Goal: Transaction & Acquisition: Purchase product/service

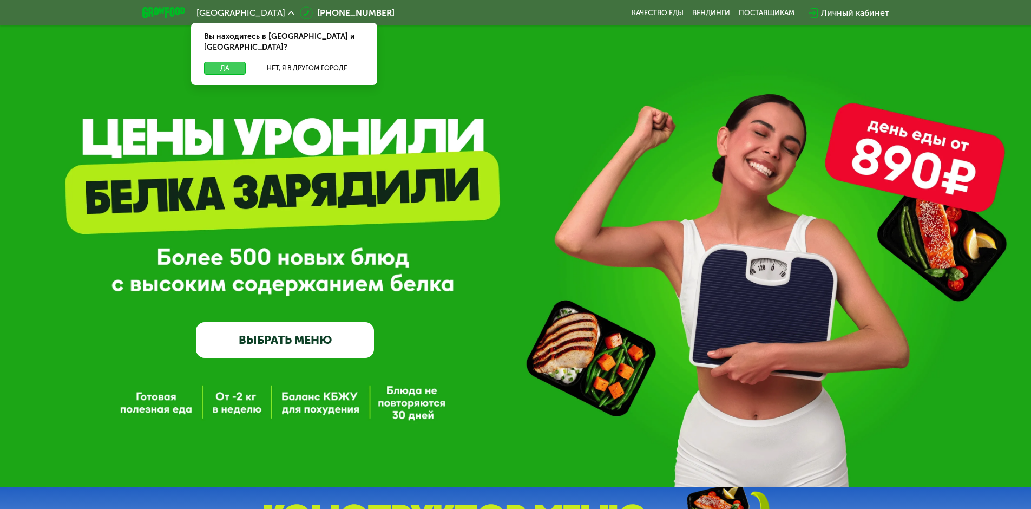
click at [228, 62] on button "Да" at bounding box center [225, 68] width 42 height 13
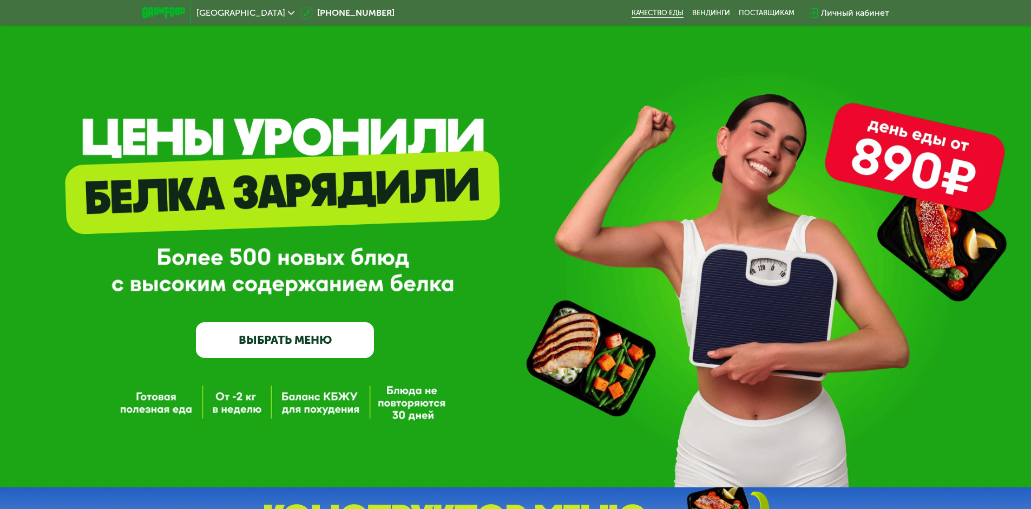
click at [651, 11] on link "Качество еды" at bounding box center [658, 13] width 52 height 9
click at [335, 344] on link "ВЫБРАТЬ МЕНЮ" at bounding box center [285, 340] width 178 height 36
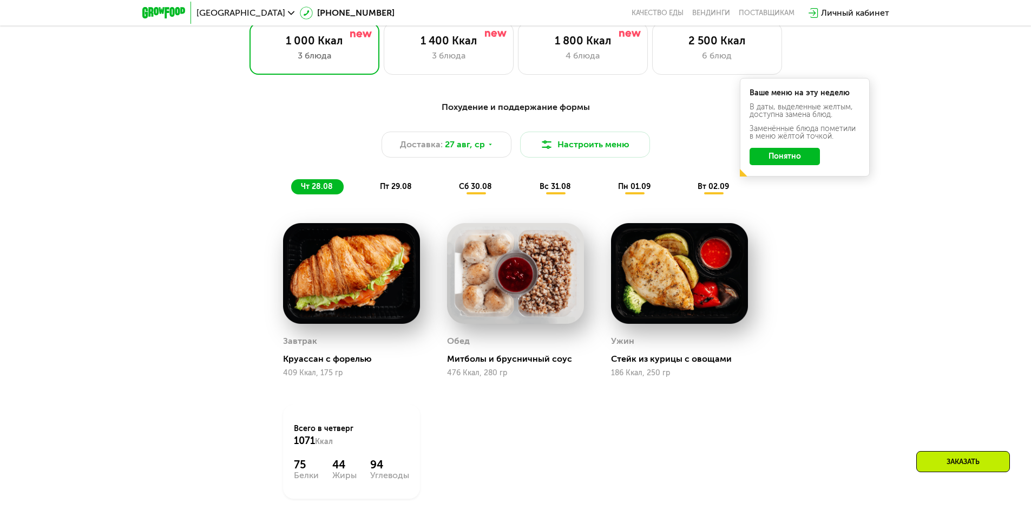
scroll to position [585, 0]
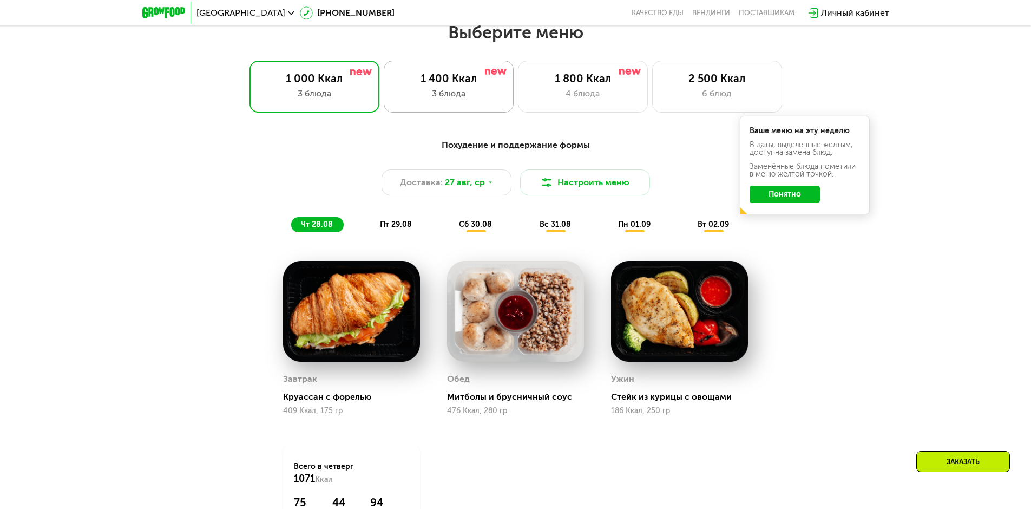
click at [461, 100] on div "3 блюда" at bounding box center [448, 93] width 107 height 13
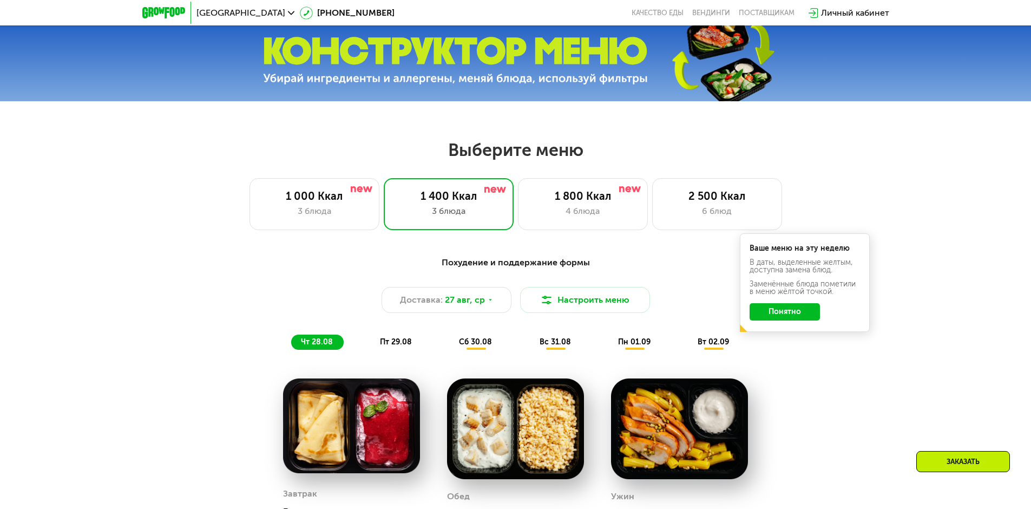
scroll to position [476, 0]
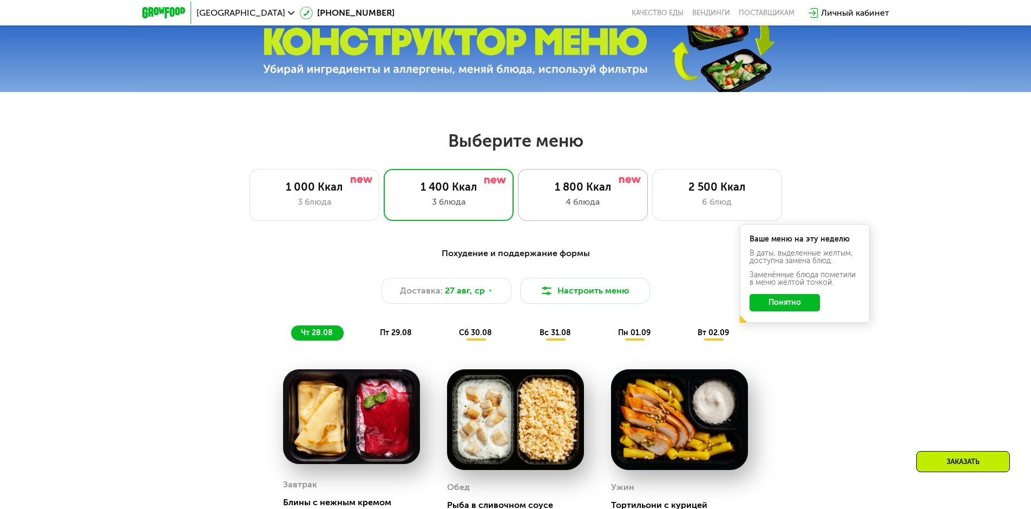
click at [554, 190] on div "1 800 Ккал" at bounding box center [583, 186] width 107 height 13
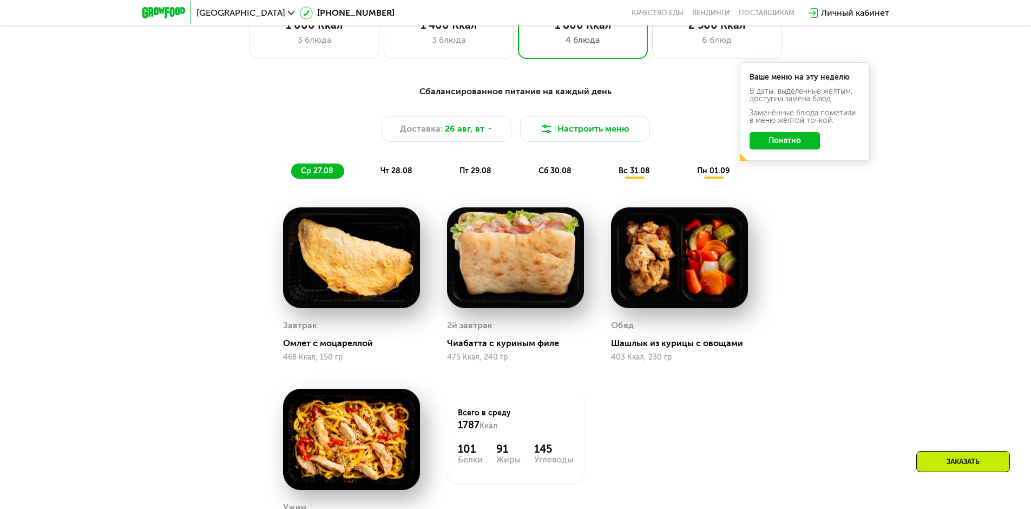
scroll to position [639, 0]
click at [723, 46] on div "6 блюд" at bounding box center [717, 39] width 107 height 13
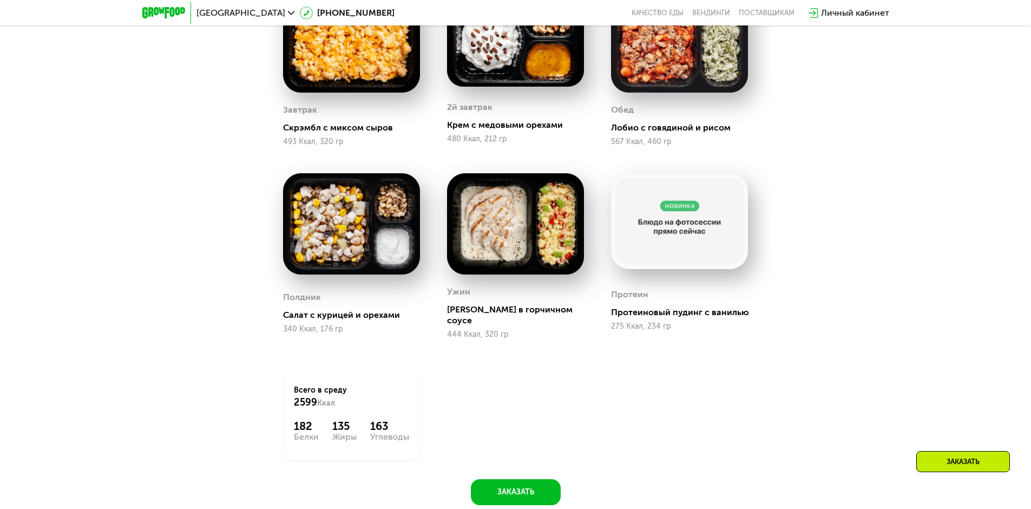
scroll to position [801, 0]
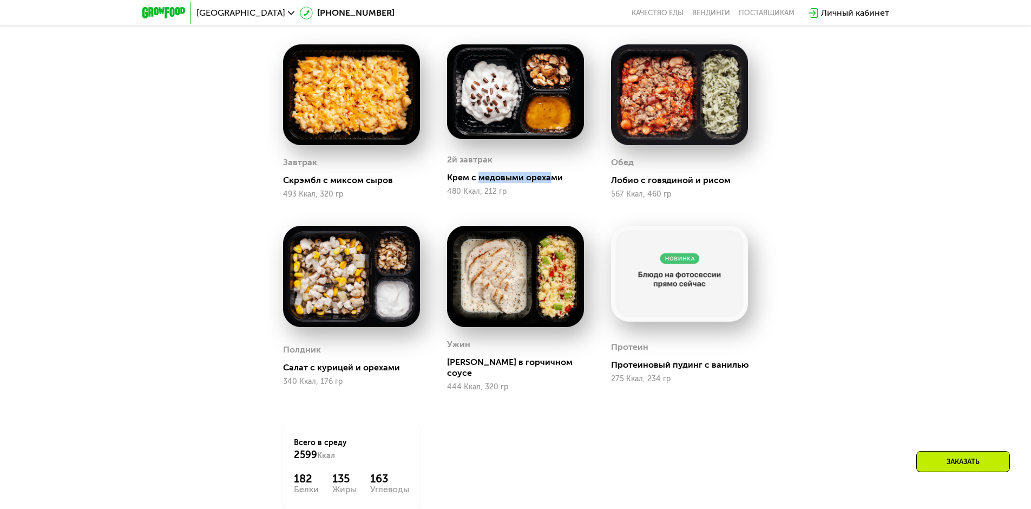
drag, startPoint x: 481, startPoint y: 182, endPoint x: 551, endPoint y: 181, distance: 69.9
click at [551, 181] on div "Крем с медовыми орехами" at bounding box center [520, 177] width 146 height 11
